Goal: Check status: Check status

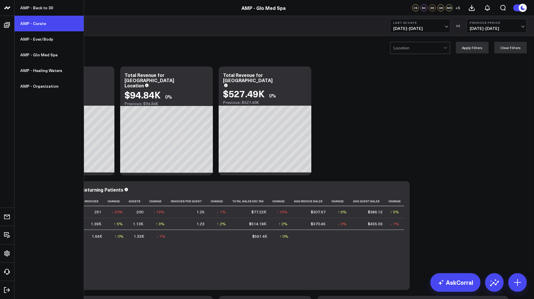
click at [30, 21] on link "AMP - Curate" at bounding box center [48, 24] width 69 height 16
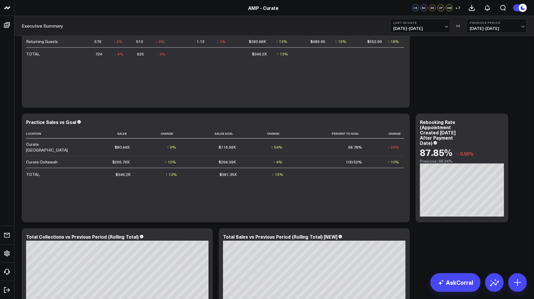
scroll to position [62, 0]
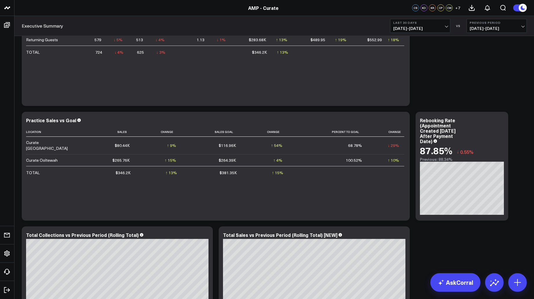
click at [431, 26] on span "[DATE] - [DATE]" at bounding box center [421, 28] width 54 height 5
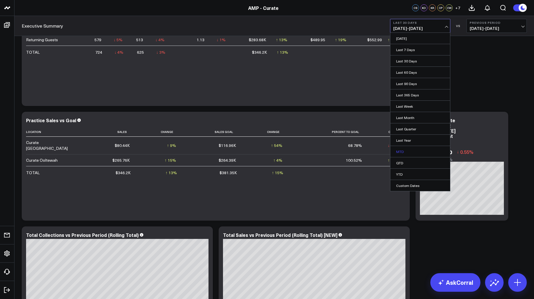
click at [405, 152] on link "MTD" at bounding box center [421, 151] width 60 height 11
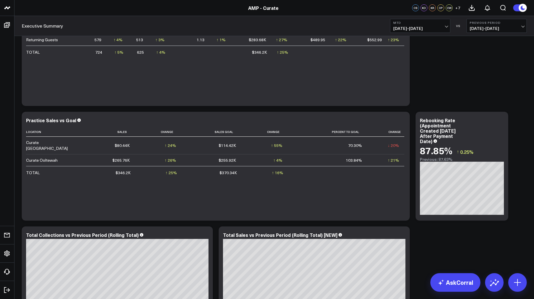
click at [422, 22] on b "MTD" at bounding box center [421, 22] width 54 height 3
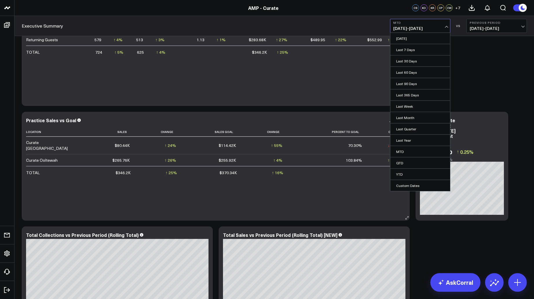
click at [408, 173] on link "YTD" at bounding box center [421, 173] width 60 height 11
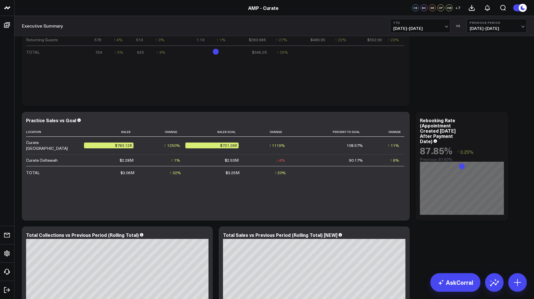
click at [499, 29] on span "[DATE] - [DATE]" at bounding box center [497, 28] width 54 height 5
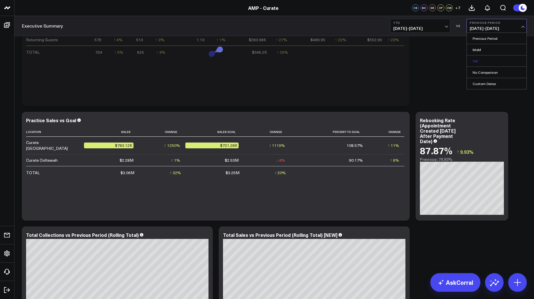
click at [488, 62] on link "YoY" at bounding box center [497, 60] width 60 height 11
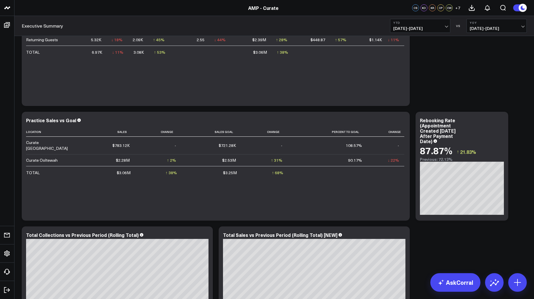
click at [427, 23] on b "YTD" at bounding box center [421, 22] width 54 height 3
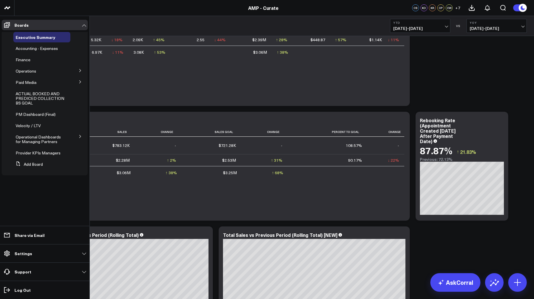
click at [79, 70] on icon at bounding box center [80, 70] width 3 height 3
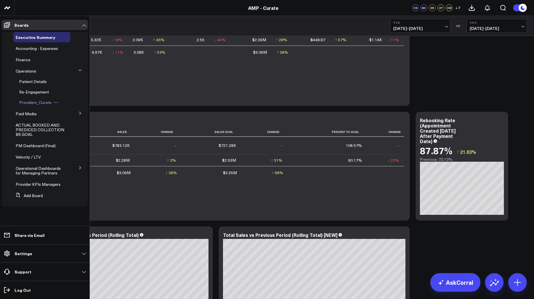
click at [37, 103] on span "Providers_Curate" at bounding box center [35, 102] width 32 height 6
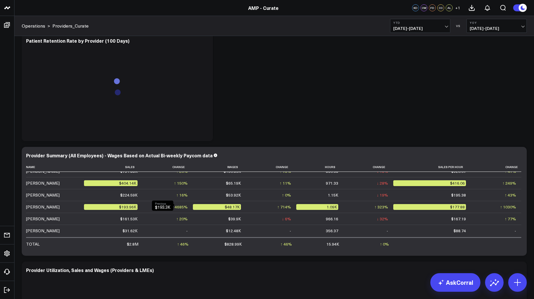
scroll to position [22, 0]
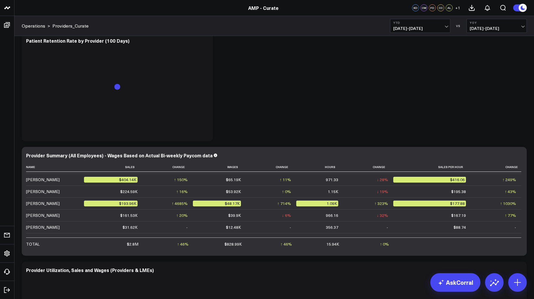
click at [418, 24] on button "YTD [DATE] - [DATE]" at bounding box center [420, 26] width 60 height 14
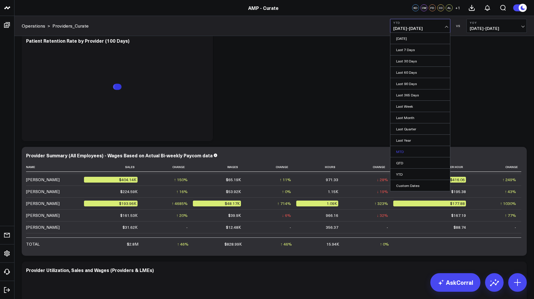
click at [401, 149] on link "MTD" at bounding box center [421, 151] width 60 height 11
